Goal: Task Accomplishment & Management: Complete application form

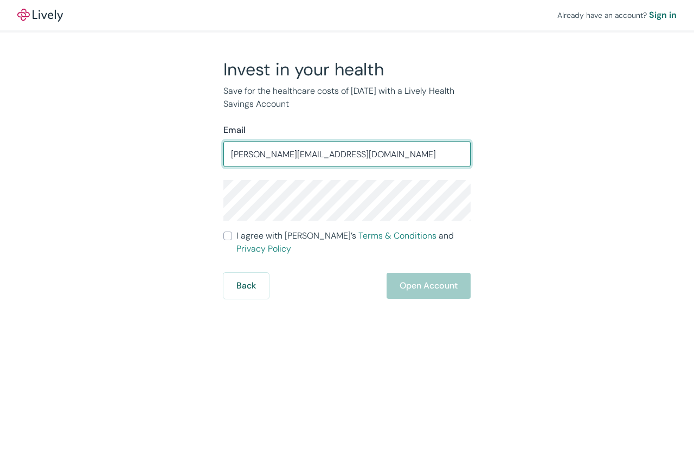
type input "[PERSON_NAME][EMAIL_ADDRESS][DOMAIN_NAME]"
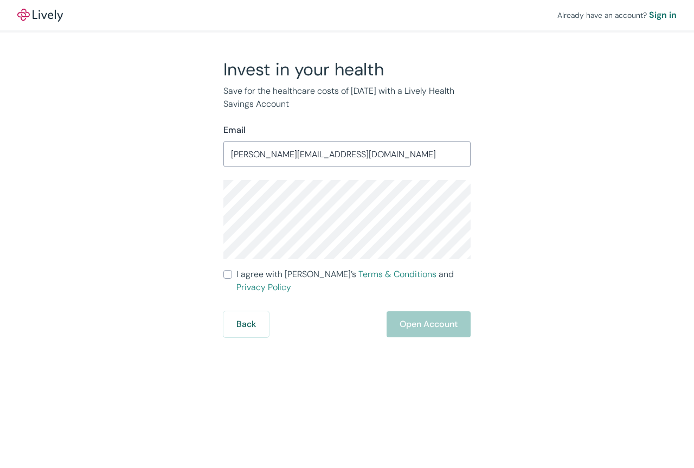
click at [228, 275] on input "I agree with Lively’s Terms & Conditions and Privacy Policy" at bounding box center [227, 274] width 9 height 9
checkbox input "true"
click at [436, 311] on button "Open Account" at bounding box center [428, 324] width 84 height 26
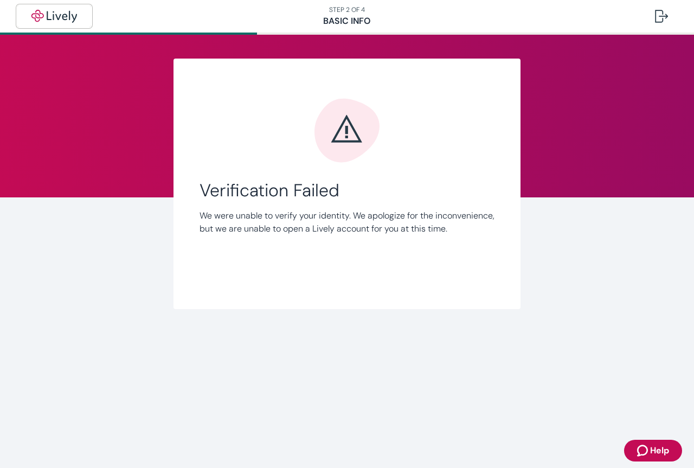
click at [49, 17] on img "button" at bounding box center [54, 16] width 61 height 13
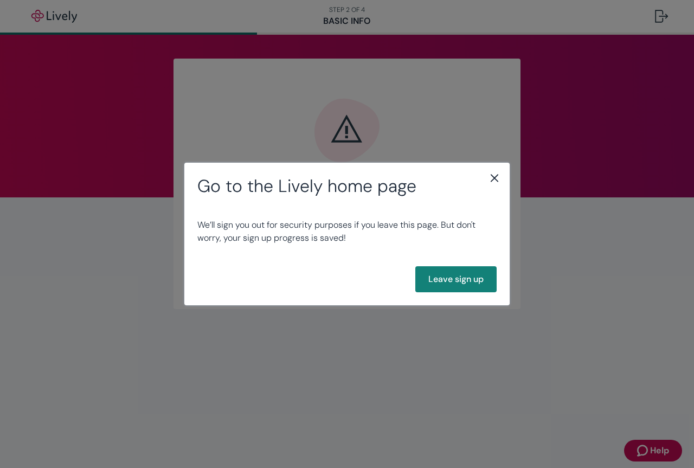
click at [574, 113] on div "Go to the Lively home page We’ll sign you out for security purposes if you leav…" at bounding box center [347, 234] width 694 height 468
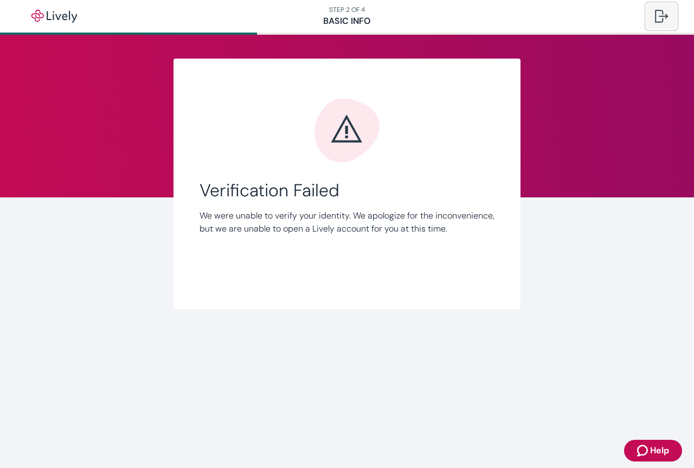
click at [662, 16] on div at bounding box center [661, 16] width 13 height 13
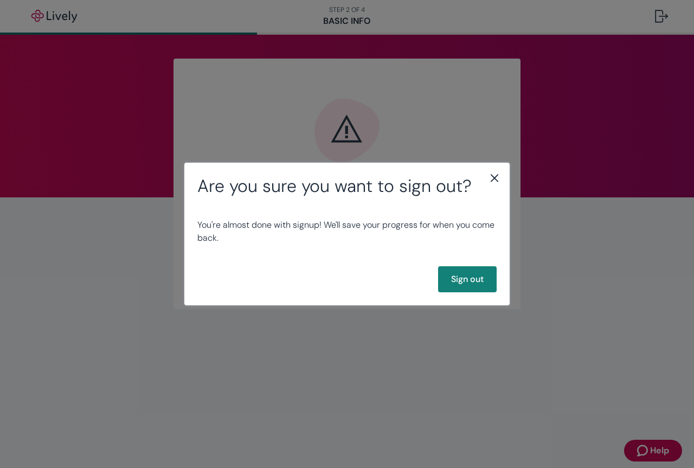
click at [627, 113] on div "Are you sure you want to sign out? You're almost done with signup! We'll save y…" at bounding box center [347, 234] width 694 height 468
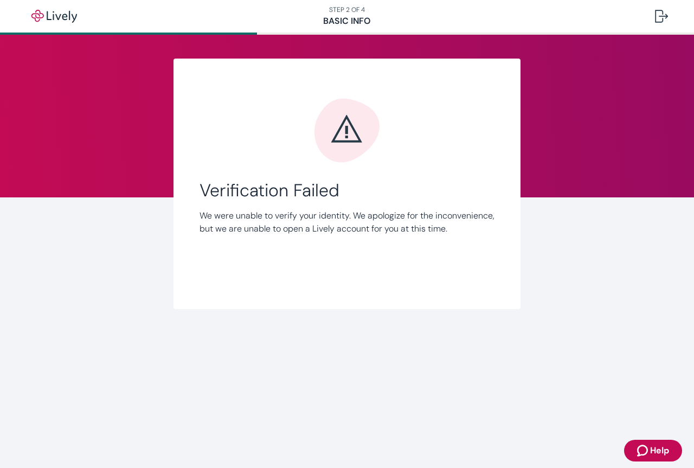
drag, startPoint x: 433, startPoint y: 209, endPoint x: 439, endPoint y: 203, distance: 8.4
click at [433, 208] on div "Verification Failed We were unable to verify your identity. We apologize for th…" at bounding box center [346, 207] width 295 height 55
click at [551, 126] on div "Link Account Verification Failed We were unable to verify your identity. We apo…" at bounding box center [347, 184] width 520 height 250
click at [67, 16] on img "button" at bounding box center [54, 16] width 61 height 13
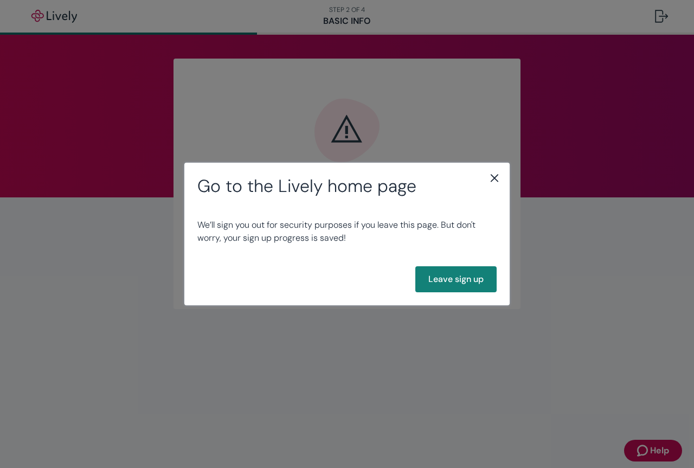
click at [494, 178] on icon "close" at bounding box center [494, 178] width 8 height 8
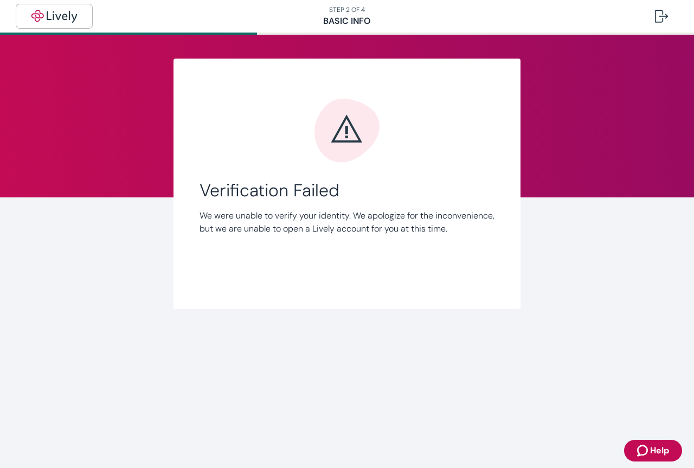
click at [39, 14] on img "button" at bounding box center [54, 16] width 61 height 13
click at [654, 14] on button at bounding box center [661, 16] width 30 height 26
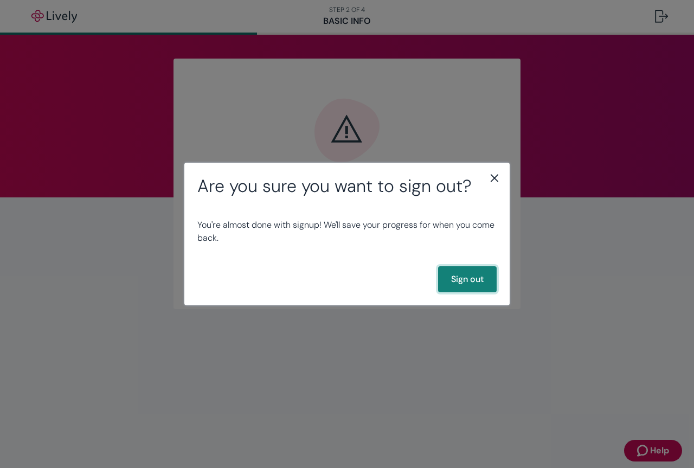
click at [475, 281] on button "Sign out" at bounding box center [467, 279] width 59 height 26
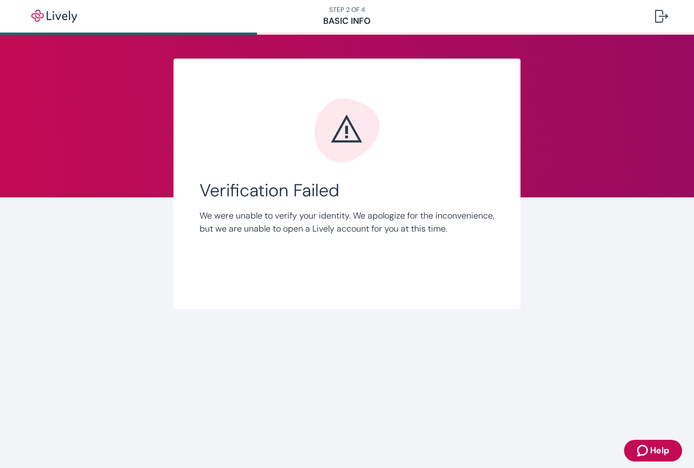
click at [651, 449] on span "Help" at bounding box center [659, 450] width 19 height 13
click at [651, 449] on main "Link Account Verification Failed We were unable to verify your identity. We apo…" at bounding box center [347, 251] width 694 height 433
click at [662, 449] on main "Link Account Verification Failed We were unable to verify your identity. We apo…" at bounding box center [347, 251] width 694 height 433
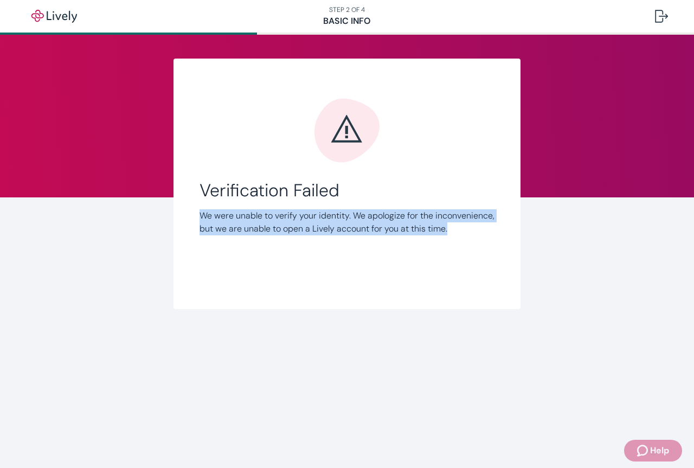
click at [662, 449] on main "Link Account Verification Failed We were unable to verify your identity. We apo…" at bounding box center [347, 251] width 694 height 433
click at [662, 448] on main "Link Account Verification Failed We were unable to verify your identity. We apo…" at bounding box center [347, 251] width 694 height 433
click at [662, 447] on main "Link Account Verification Failed We were unable to verify your identity. We apo…" at bounding box center [347, 251] width 694 height 433
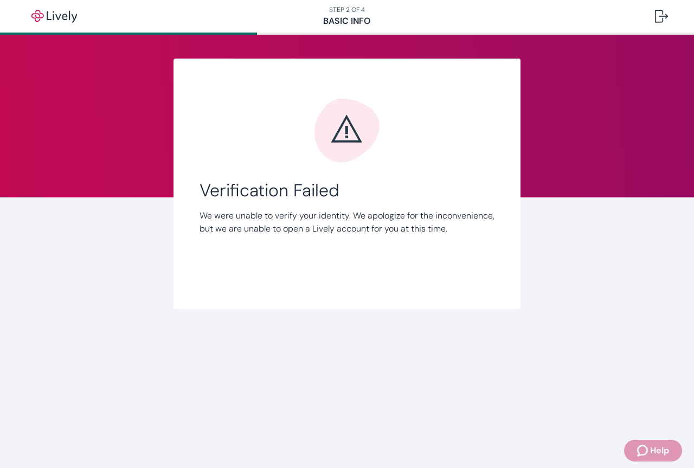
click at [662, 447] on main "Link Account Verification Failed We were unable to verify your identity. We apo…" at bounding box center [347, 251] width 694 height 433
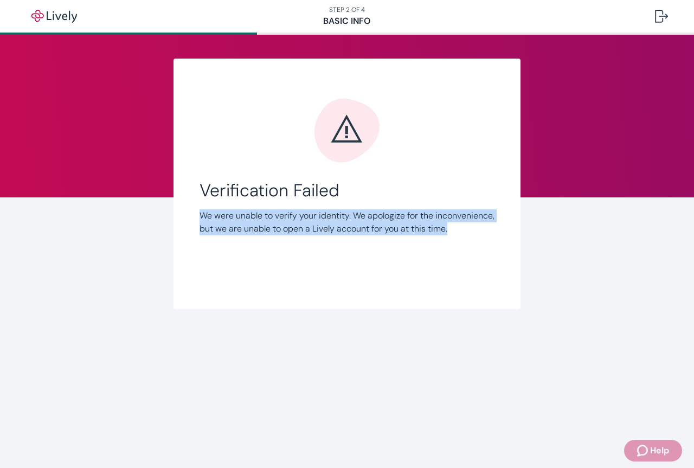
click at [662, 447] on main "Link Account Verification Failed We were unable to verify your identity. We apo…" at bounding box center [347, 251] width 694 height 433
